Goal: Task Accomplishment & Management: Complete application form

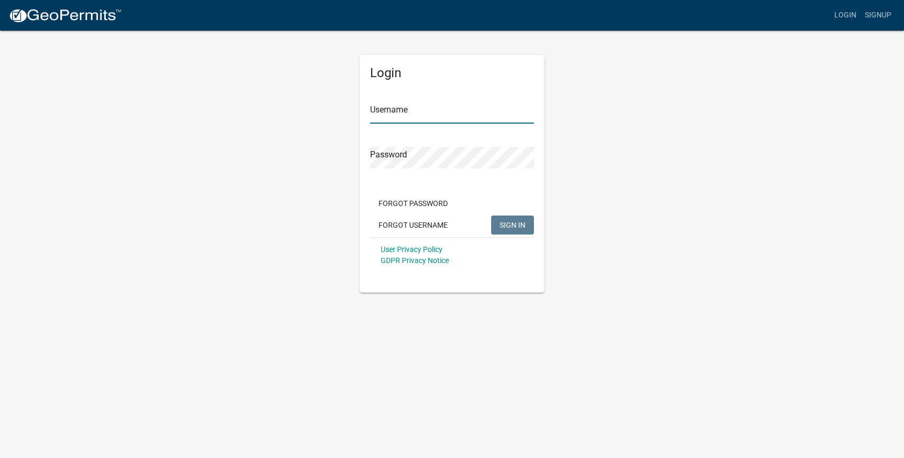
type input "[PERSON_NAME]"
click at [514, 228] on span "SIGN IN" at bounding box center [512, 224] width 26 height 8
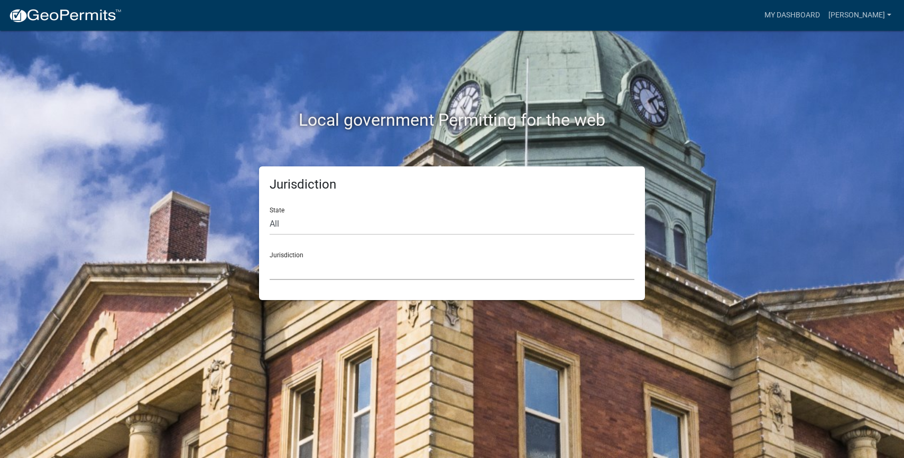
click at [442, 271] on select "[GEOGRAPHIC_DATA], [US_STATE] [GEOGRAPHIC_DATA], [US_STATE][PERSON_NAME][GEOGRA…" at bounding box center [452, 269] width 365 height 22
click at [390, 271] on select "[GEOGRAPHIC_DATA], [US_STATE] [GEOGRAPHIC_DATA], [US_STATE][PERSON_NAME][GEOGRA…" at bounding box center [452, 269] width 365 height 22
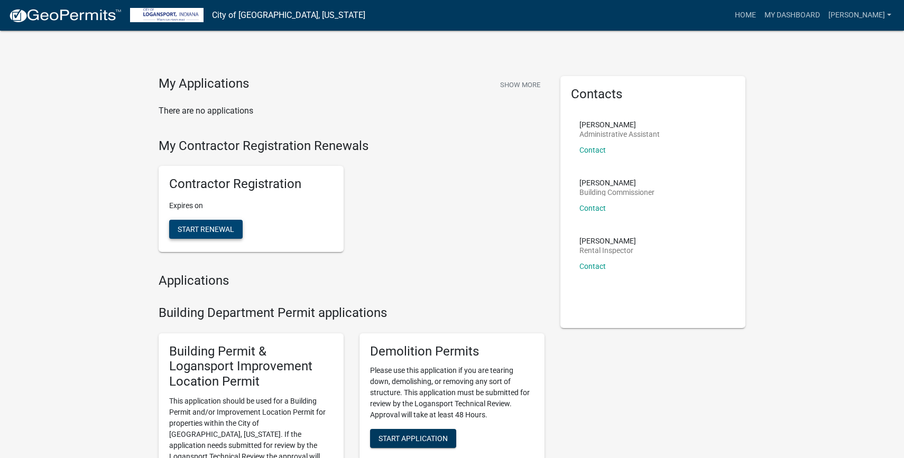
click at [189, 228] on span "Start Renewal" at bounding box center [206, 229] width 57 height 8
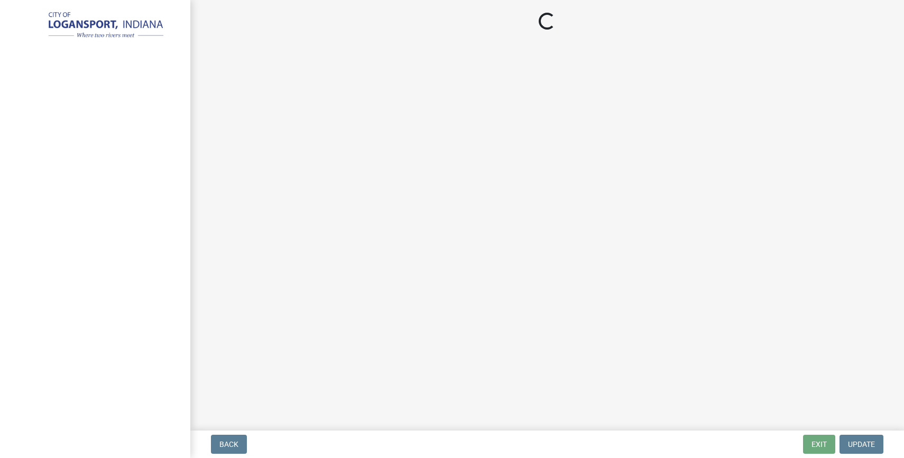
select select "IN"
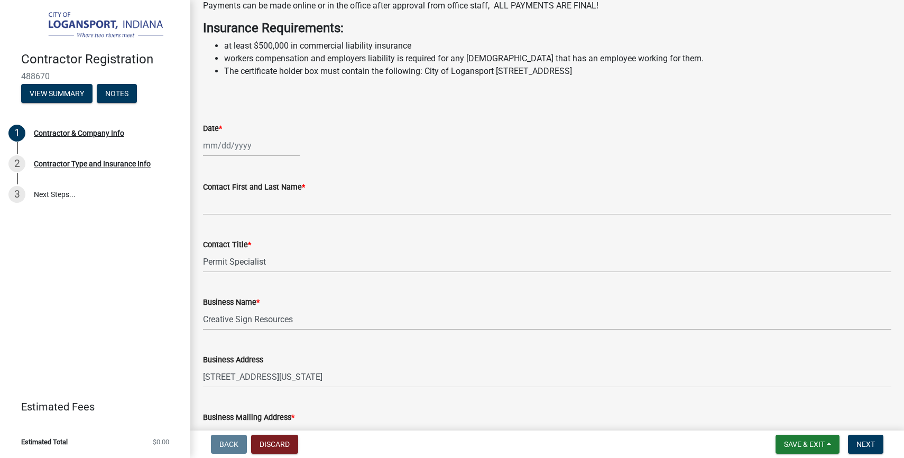
scroll to position [274, 0]
